Goal: Information Seeking & Learning: Learn about a topic

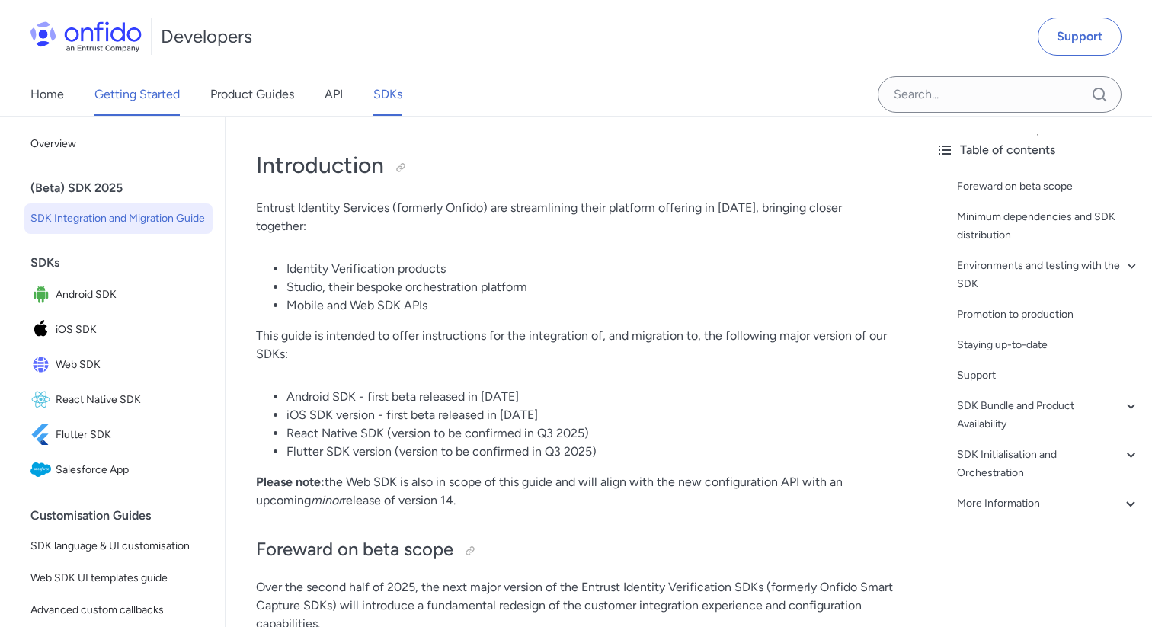
click at [126, 88] on link "Getting Started" at bounding box center [137, 94] width 85 height 43
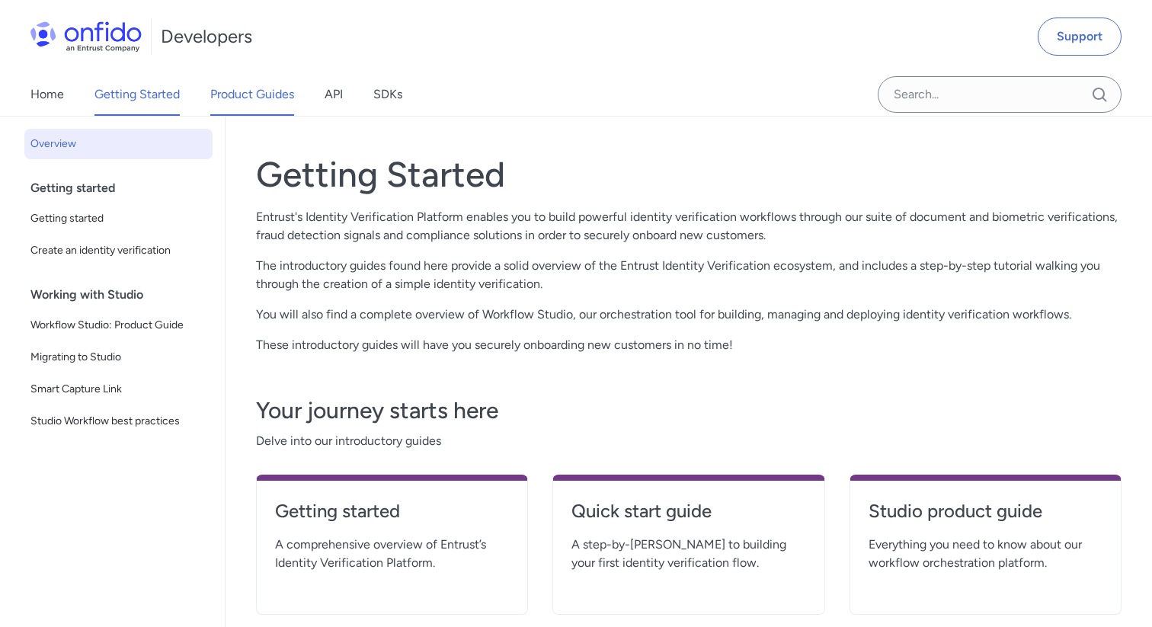
click at [265, 98] on link "Product Guides" at bounding box center [252, 94] width 84 height 43
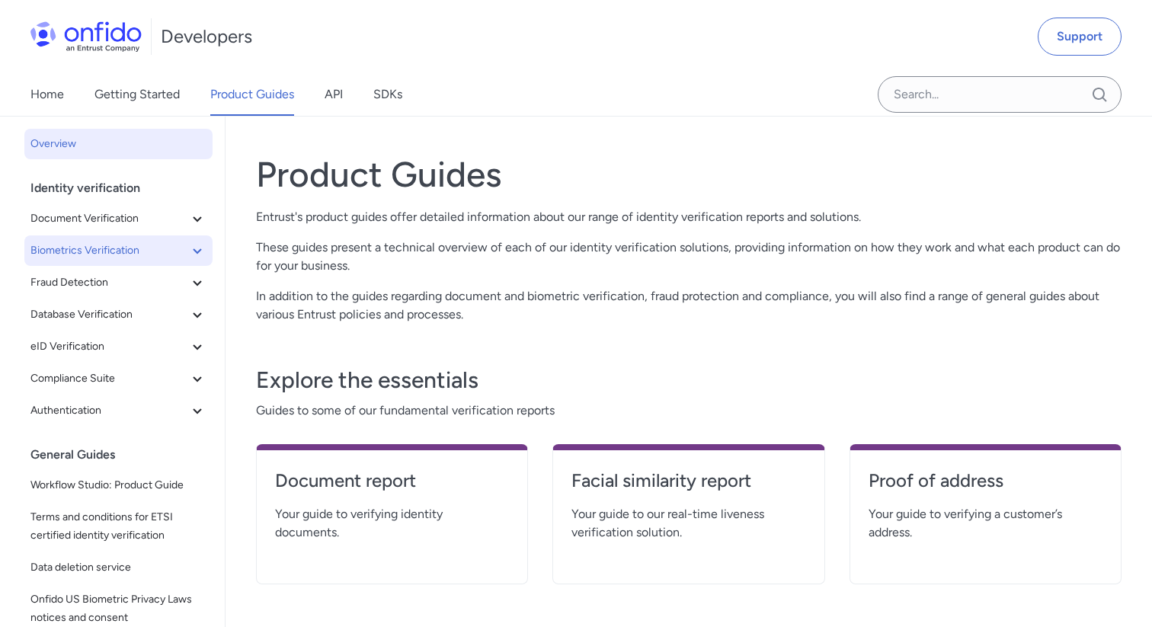
click at [152, 249] on span "Biometrics Verification" at bounding box center [109, 251] width 158 height 18
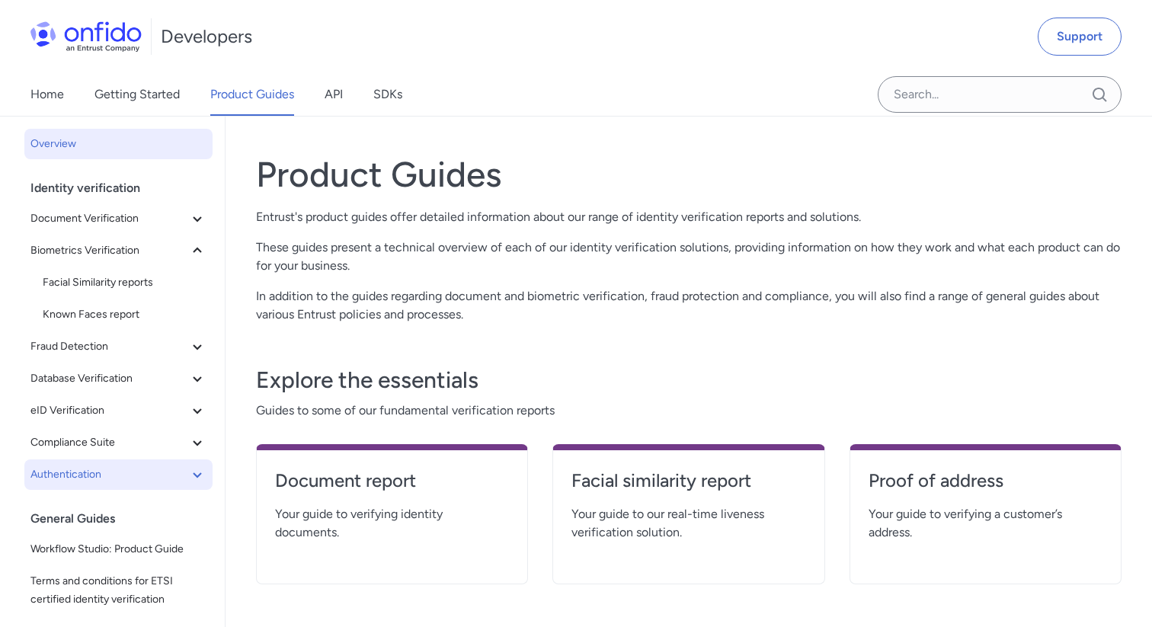
click at [109, 477] on span "Authentication" at bounding box center [109, 475] width 158 height 18
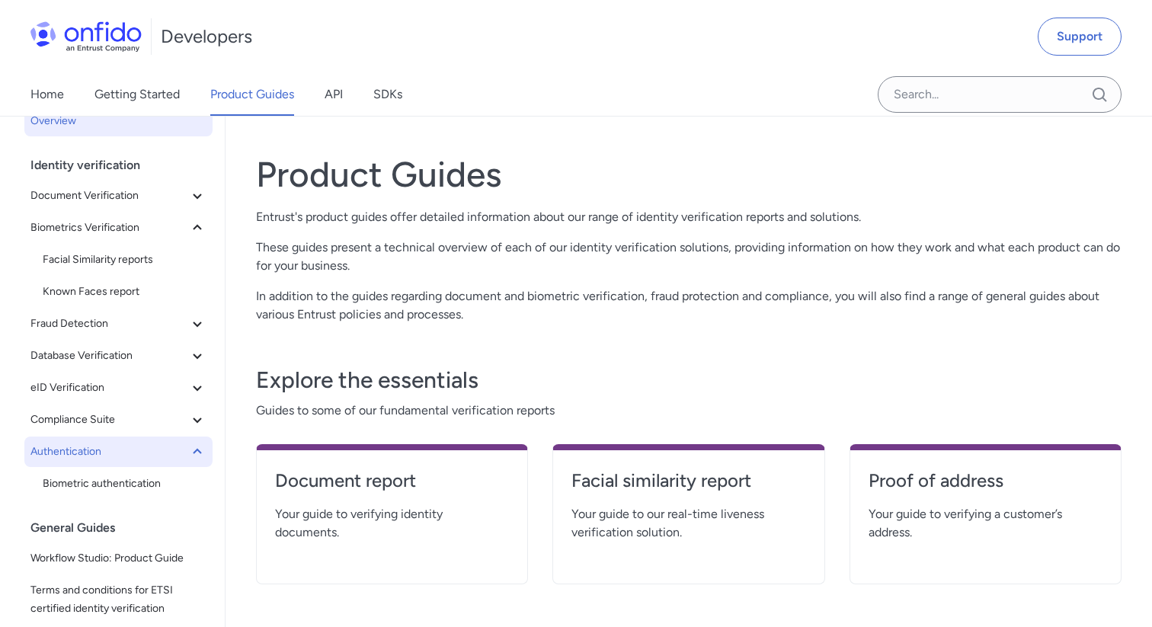
scroll to position [27, 0]
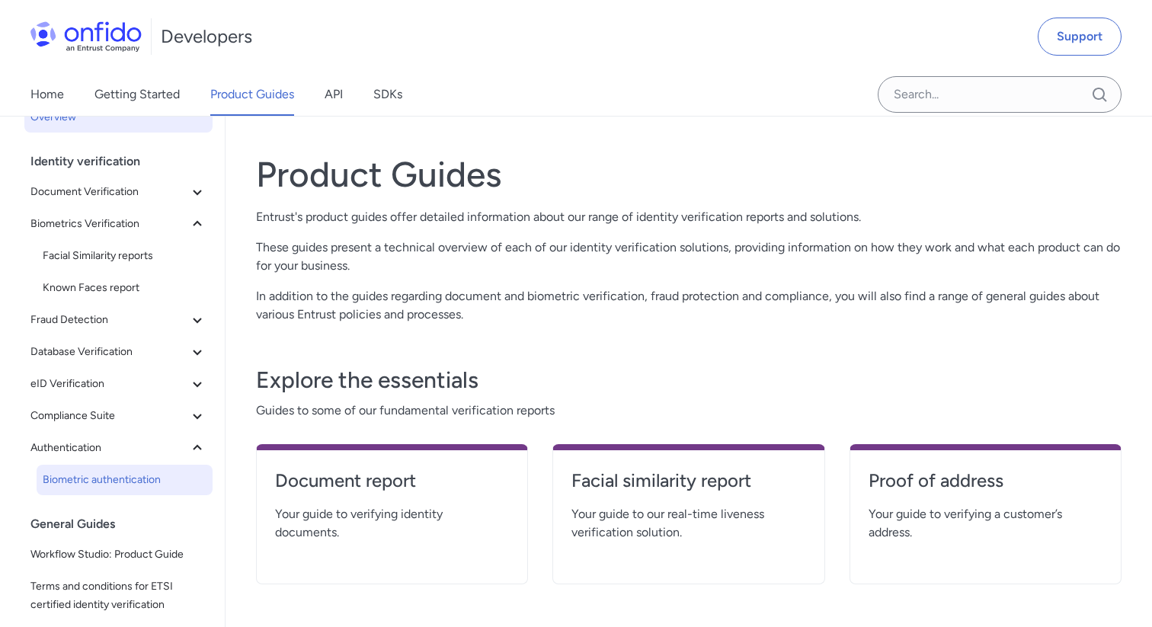
click at [110, 478] on span "Biometric authentication" at bounding box center [125, 480] width 164 height 18
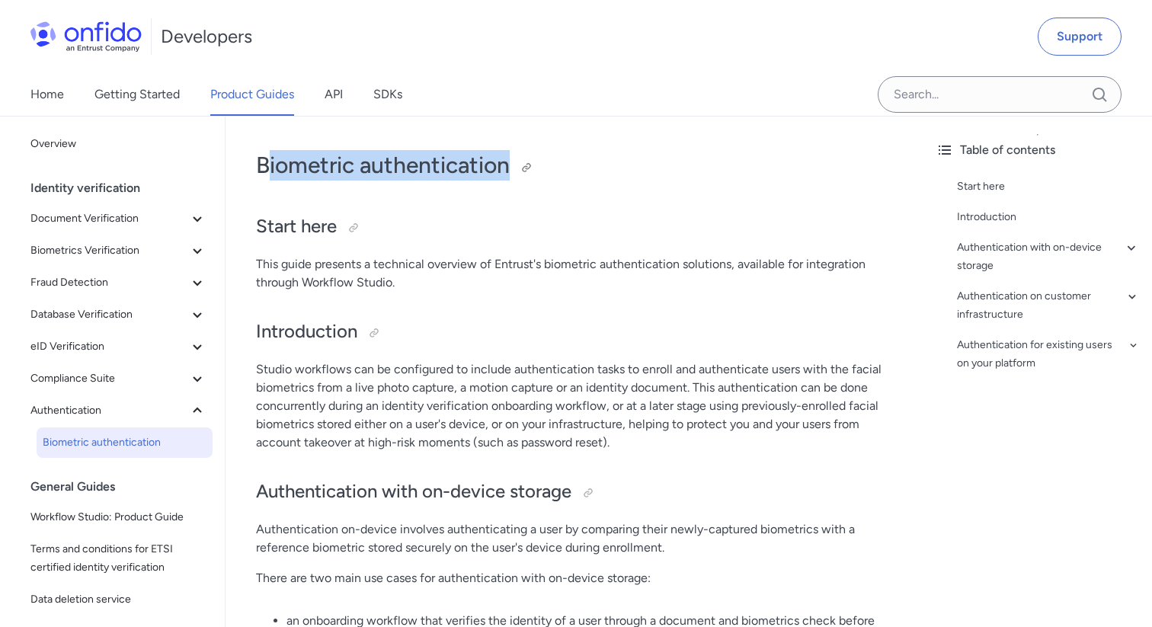
drag, startPoint x: 264, startPoint y: 164, endPoint x: 511, endPoint y: 167, distance: 247.7
click at [511, 167] on h1 "Biometric authentication" at bounding box center [574, 165] width 637 height 30
copy h1 "iometric authentication"
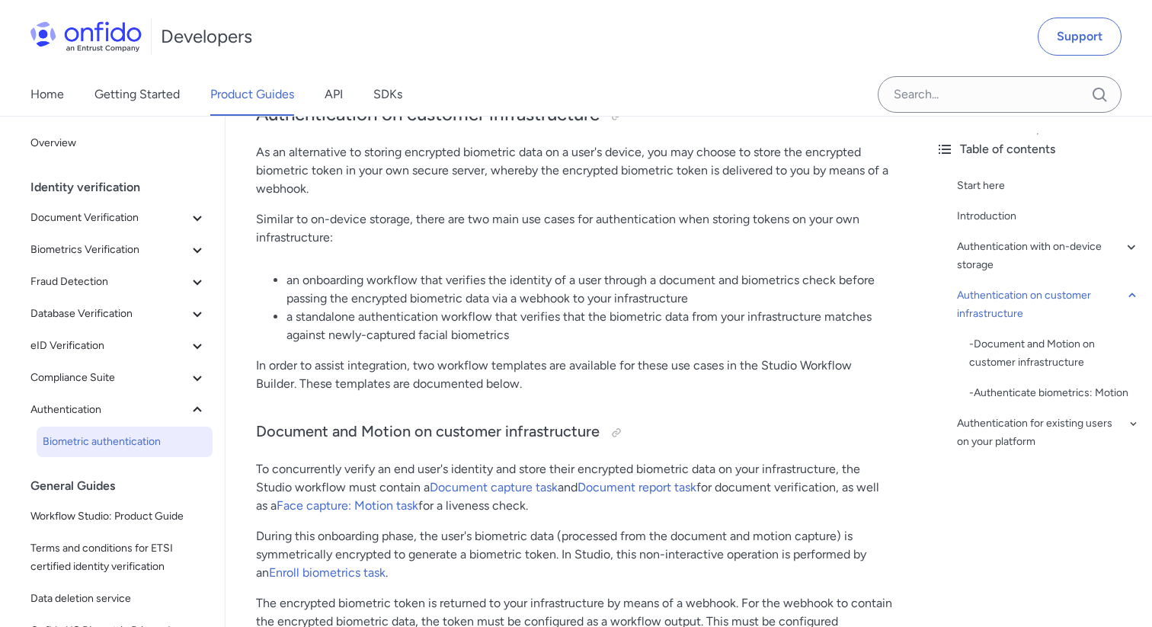
scroll to position [2649, 0]
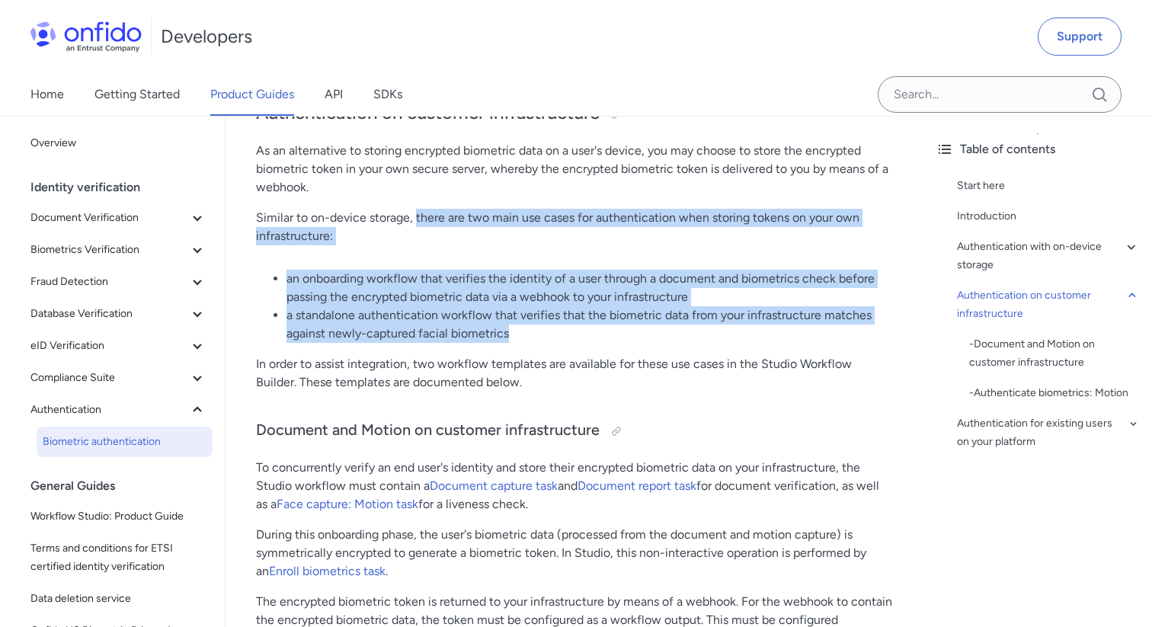
drag, startPoint x: 416, startPoint y: 219, endPoint x: 527, endPoint y: 332, distance: 159.0
copy div "there are two main use cases for authentication when storing tokens on your own…"
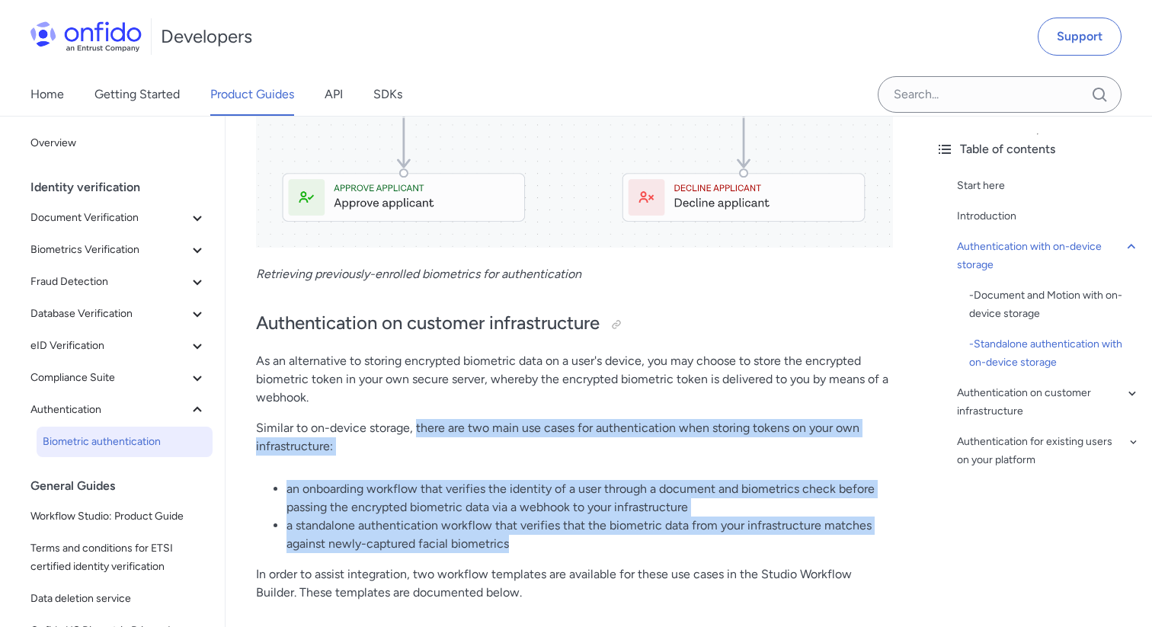
scroll to position [2512, 0]
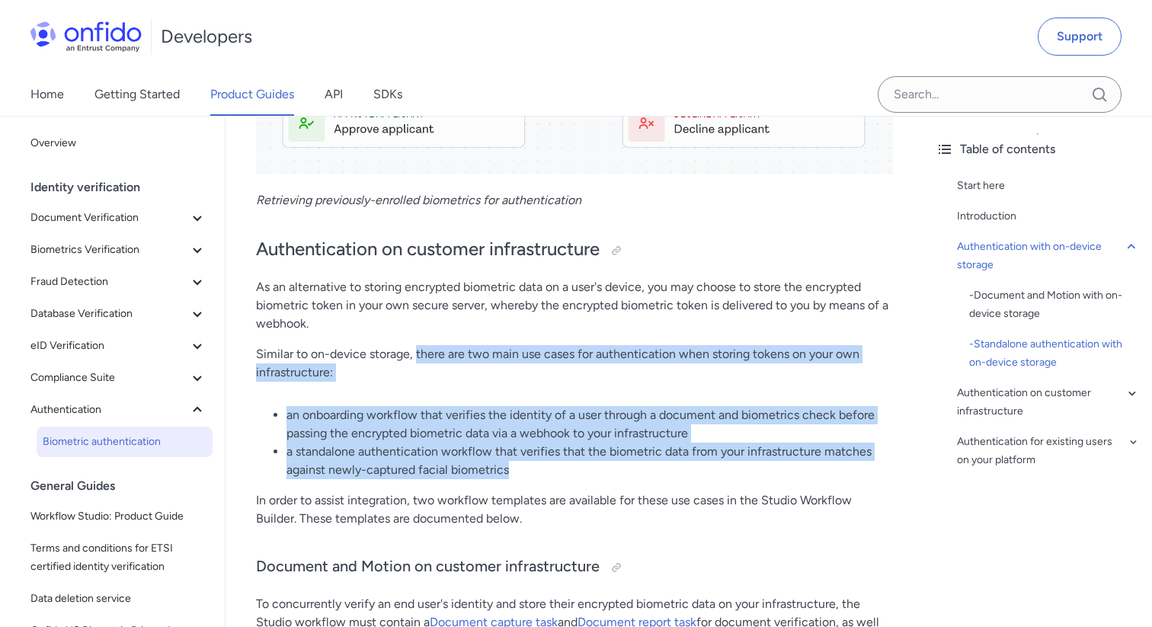
click at [423, 356] on p "Similar to on-device storage, there are two main use cases for authentication w…" at bounding box center [574, 363] width 637 height 37
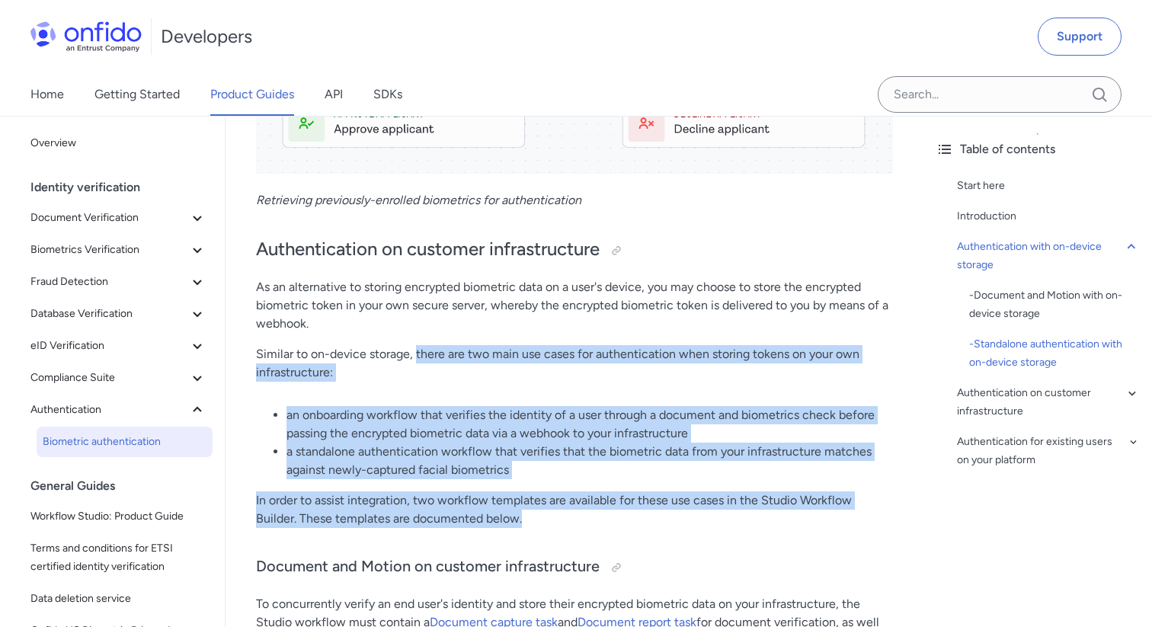
drag, startPoint x: 416, startPoint y: 356, endPoint x: 538, endPoint y: 517, distance: 201.8
copy div "there are two main use cases for authentication when storing tokens on your own…"
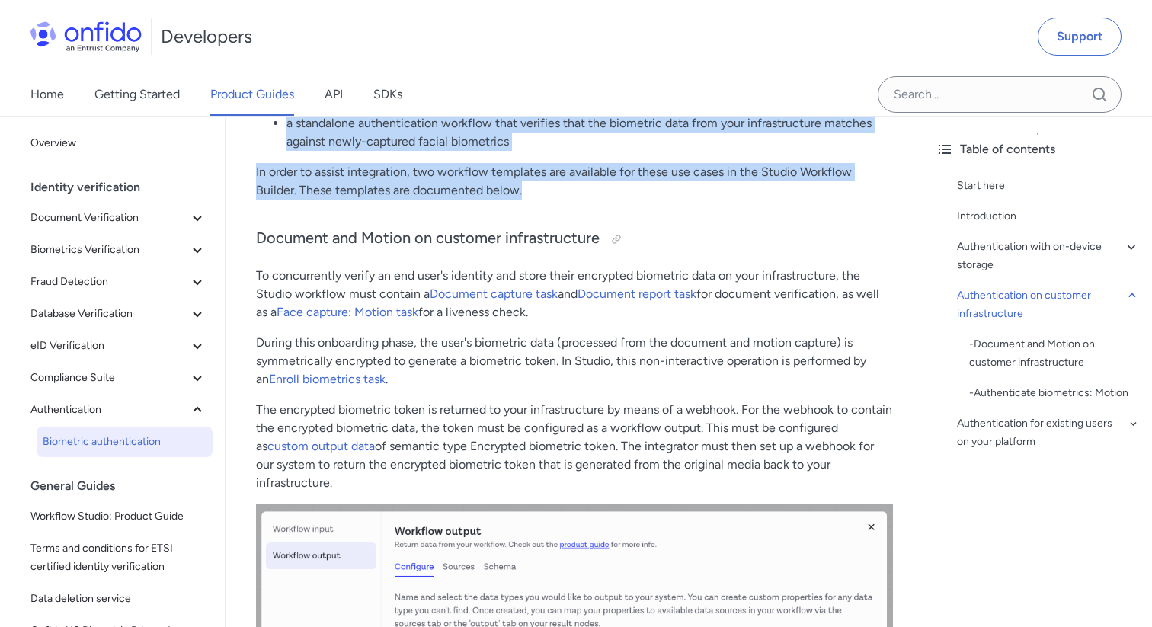
scroll to position [2842, 0]
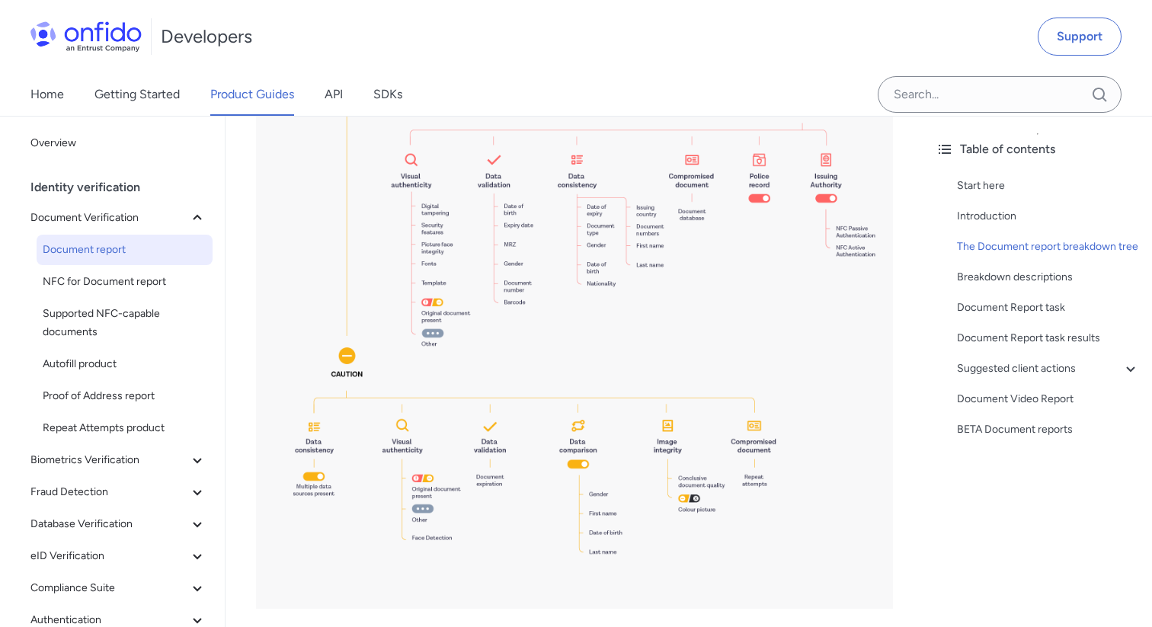
scroll to position [1674, 0]
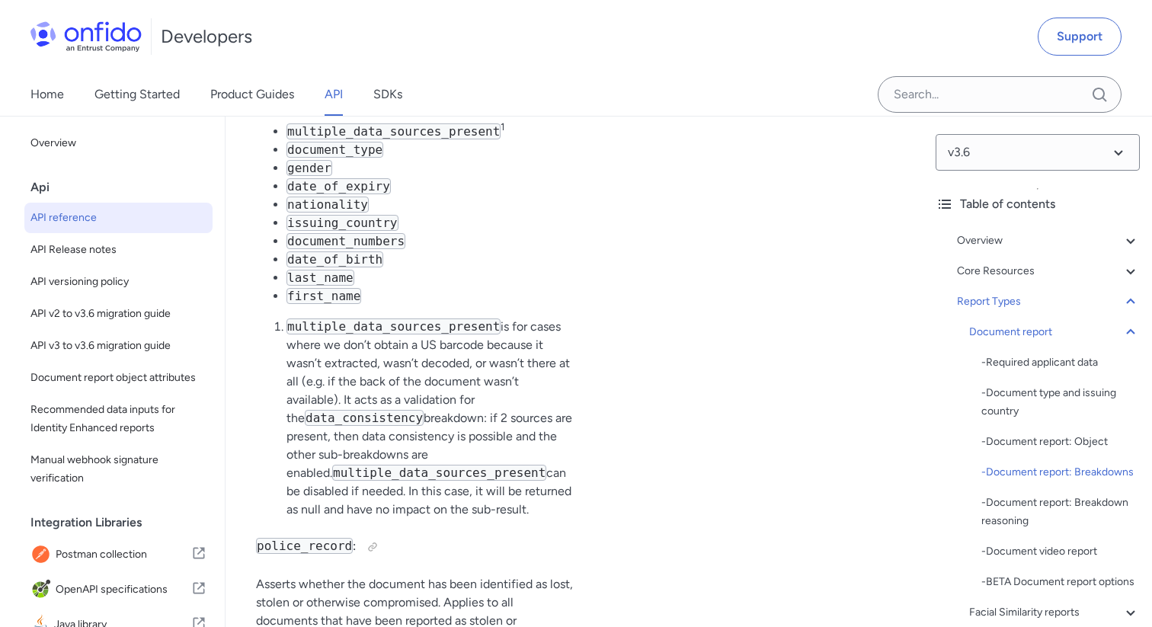
scroll to position [68627, 0]
